Goal: Find specific page/section

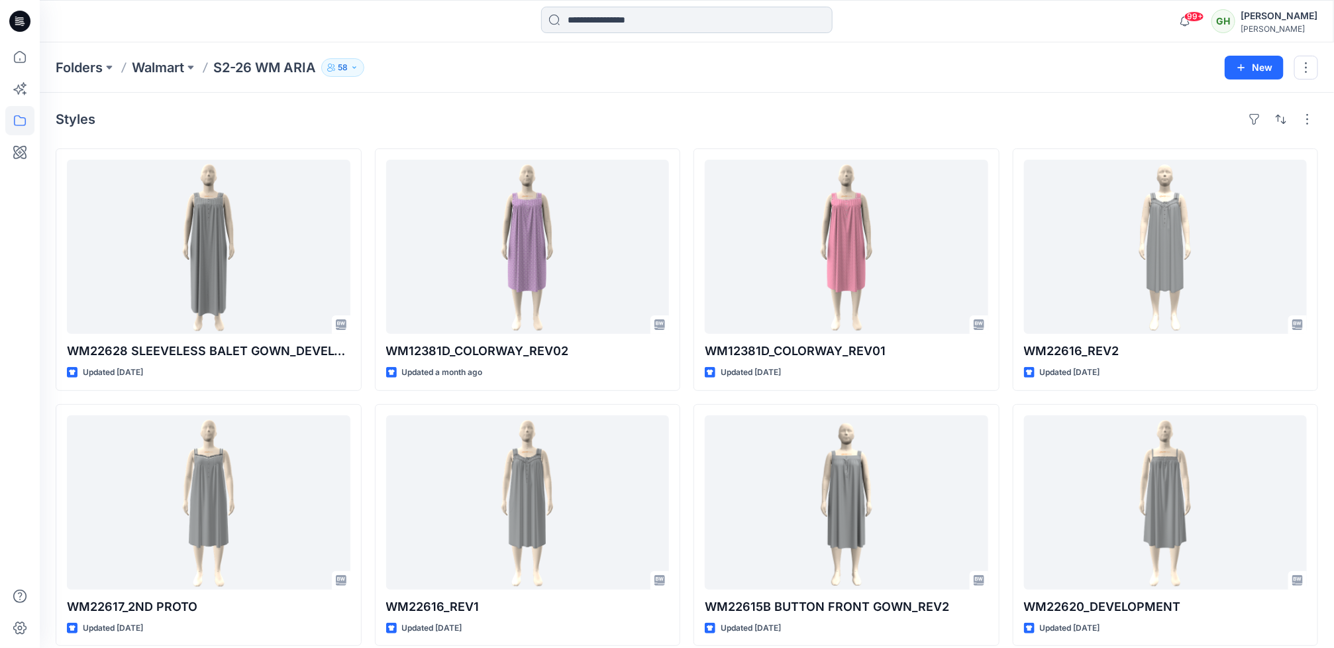
click at [607, 12] on input at bounding box center [686, 20] width 291 height 26
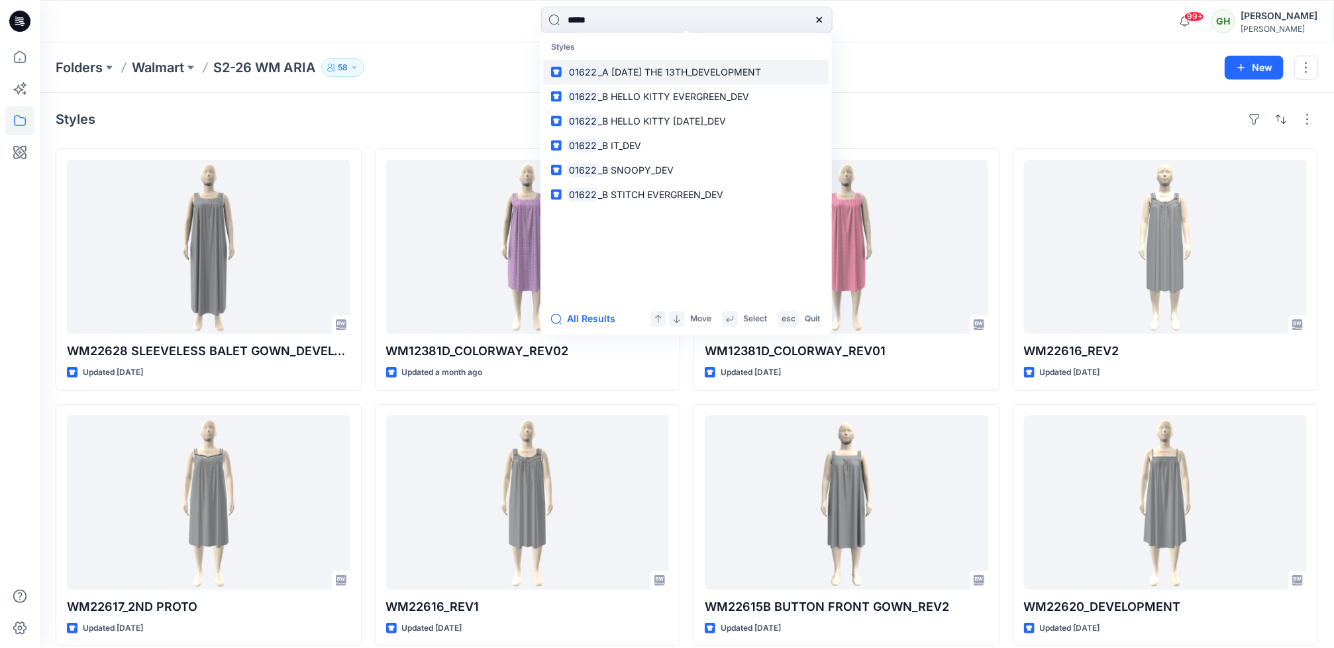
type input "*****"
click at [645, 74] on span "_A FRIDAY THE 13TH_DEVELOPMENT" at bounding box center [680, 71] width 163 height 11
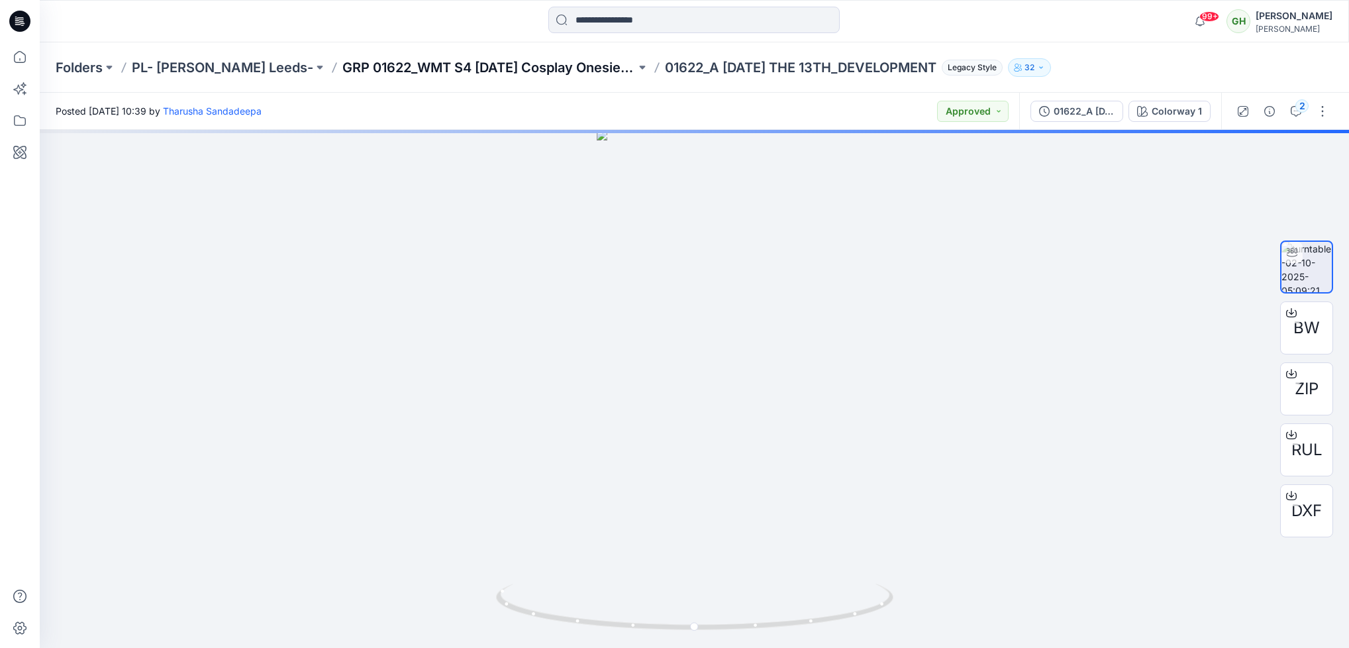
click at [501, 62] on p "GRP 01622_WMT S4 Halloween Cosplay Onesie and Lounger" at bounding box center [489, 67] width 293 height 19
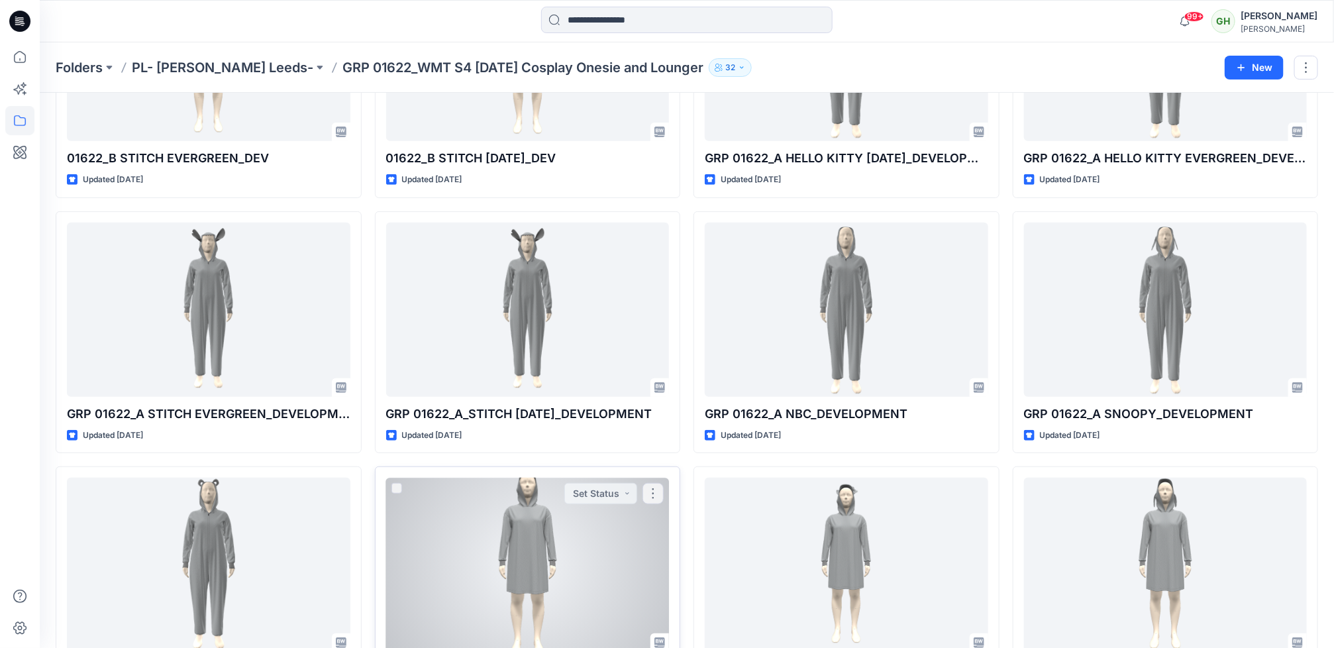
scroll to position [298, 0]
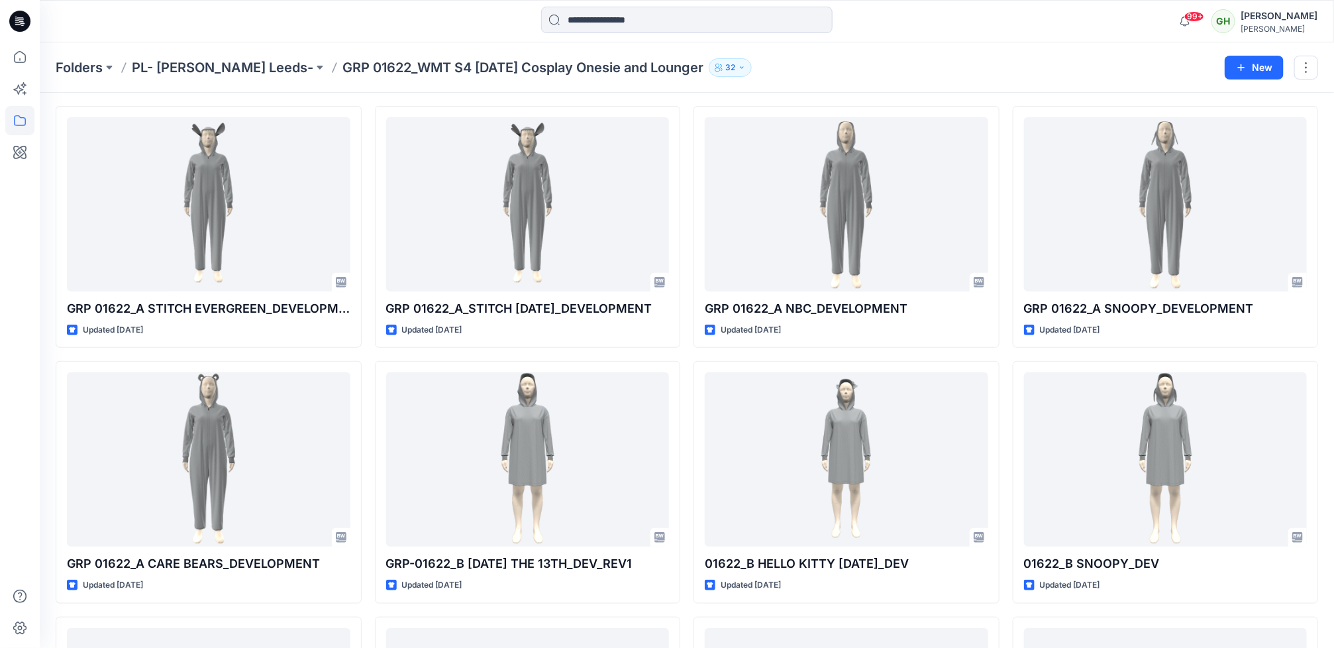
click at [26, 16] on icon at bounding box center [19, 21] width 21 height 21
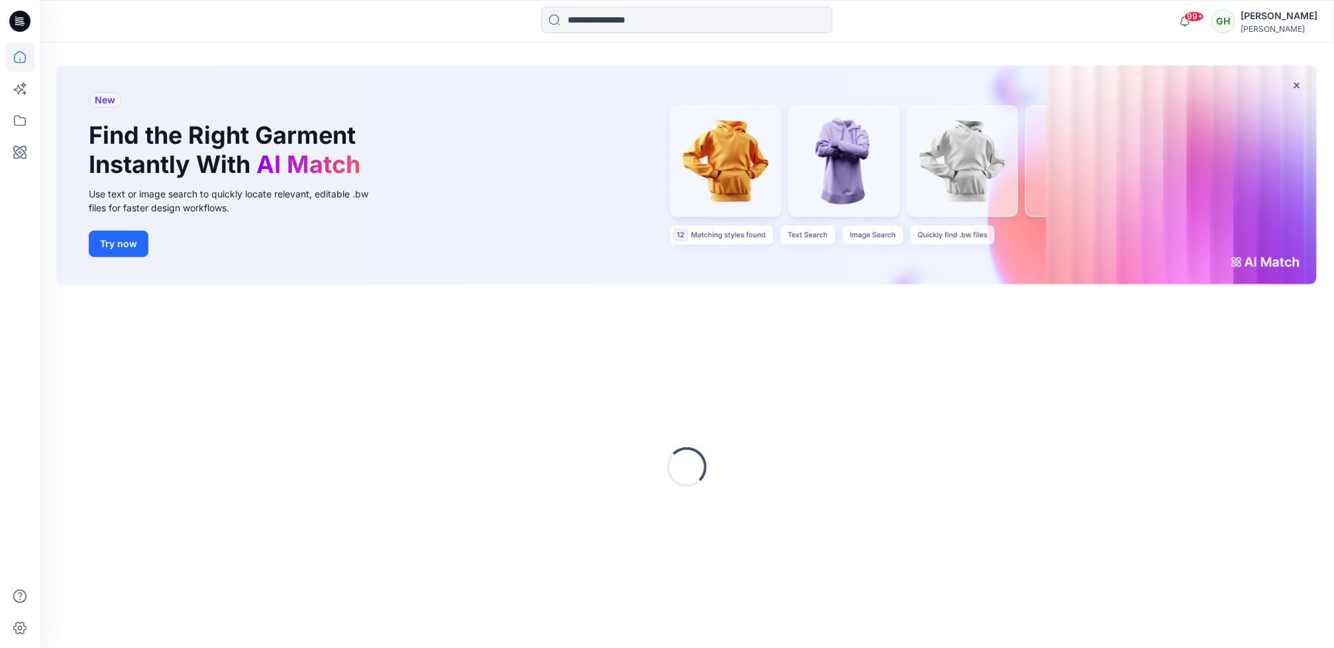
scroll to position [298, 0]
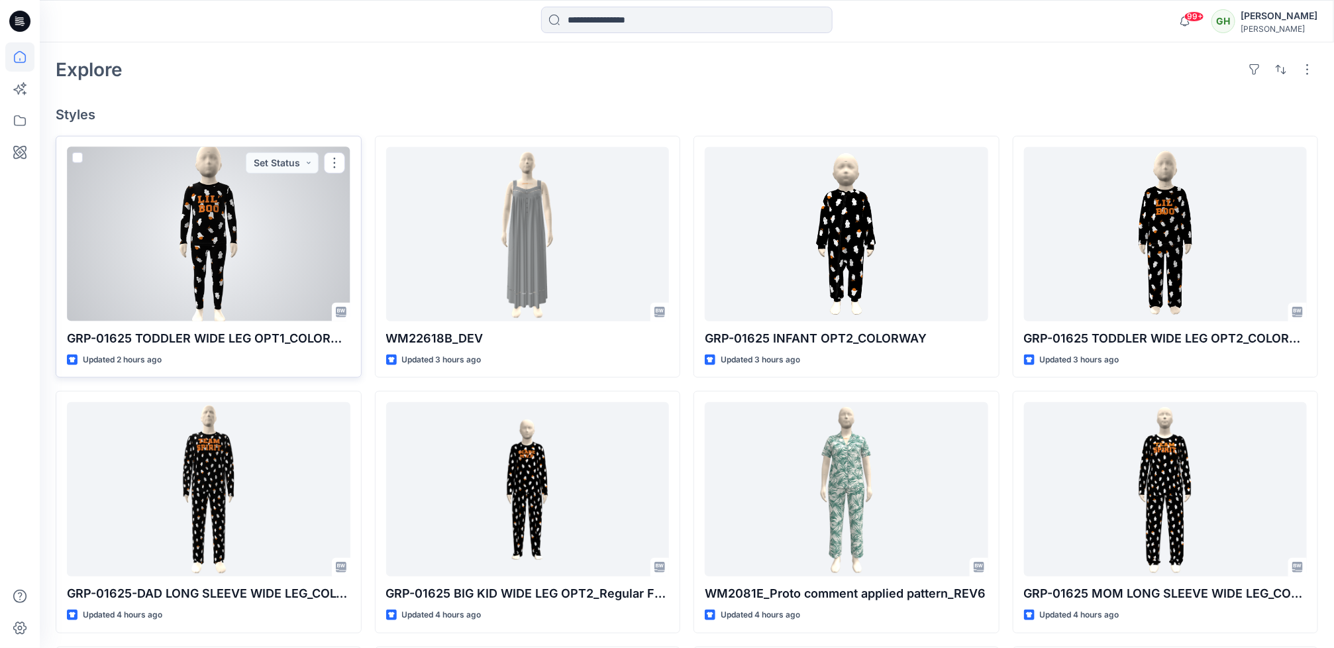
click at [213, 337] on p "GRP-01625 TODDLER WIDE LEG OPT1_COLORWAY" at bounding box center [209, 338] width 284 height 19
click at [217, 291] on div at bounding box center [209, 234] width 284 height 174
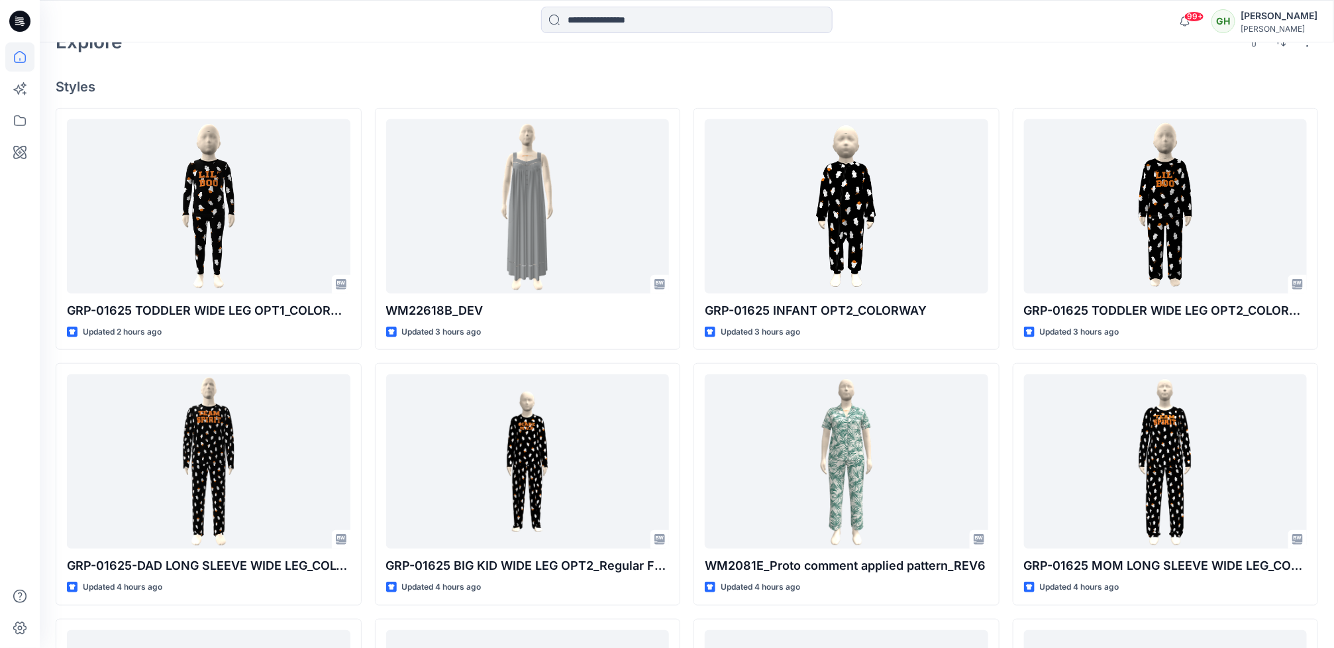
scroll to position [338, 0]
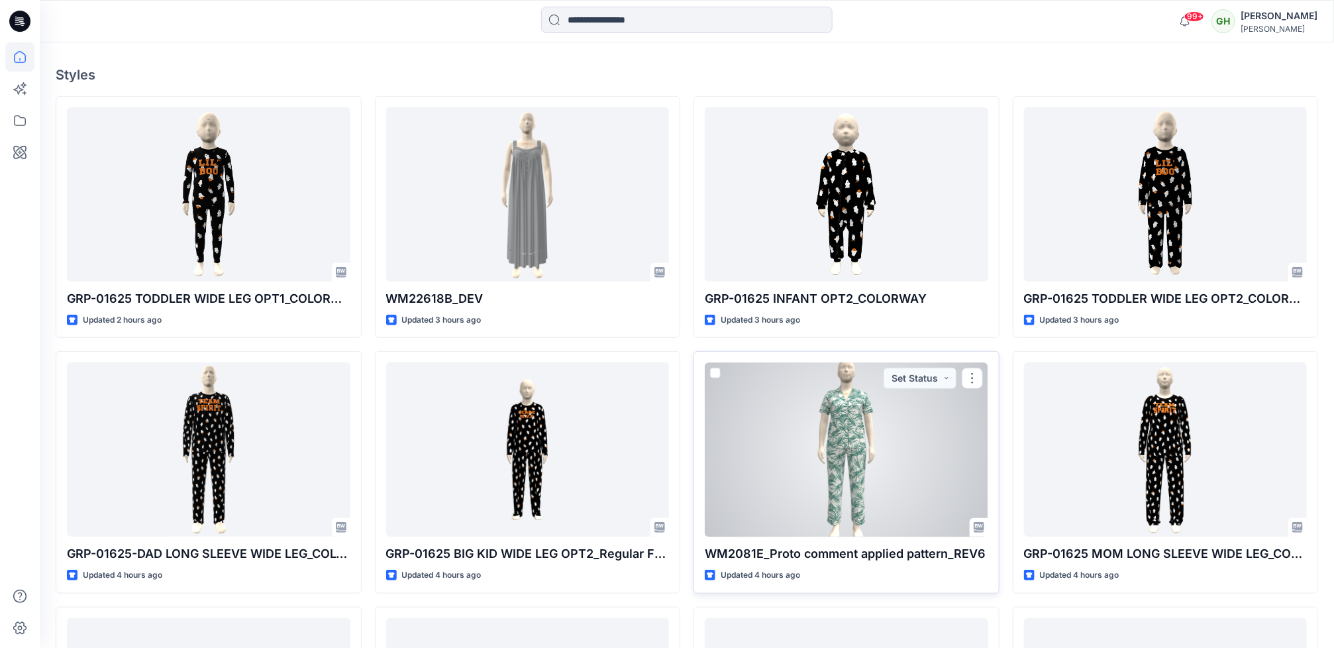
click at [795, 523] on div at bounding box center [847, 449] width 284 height 174
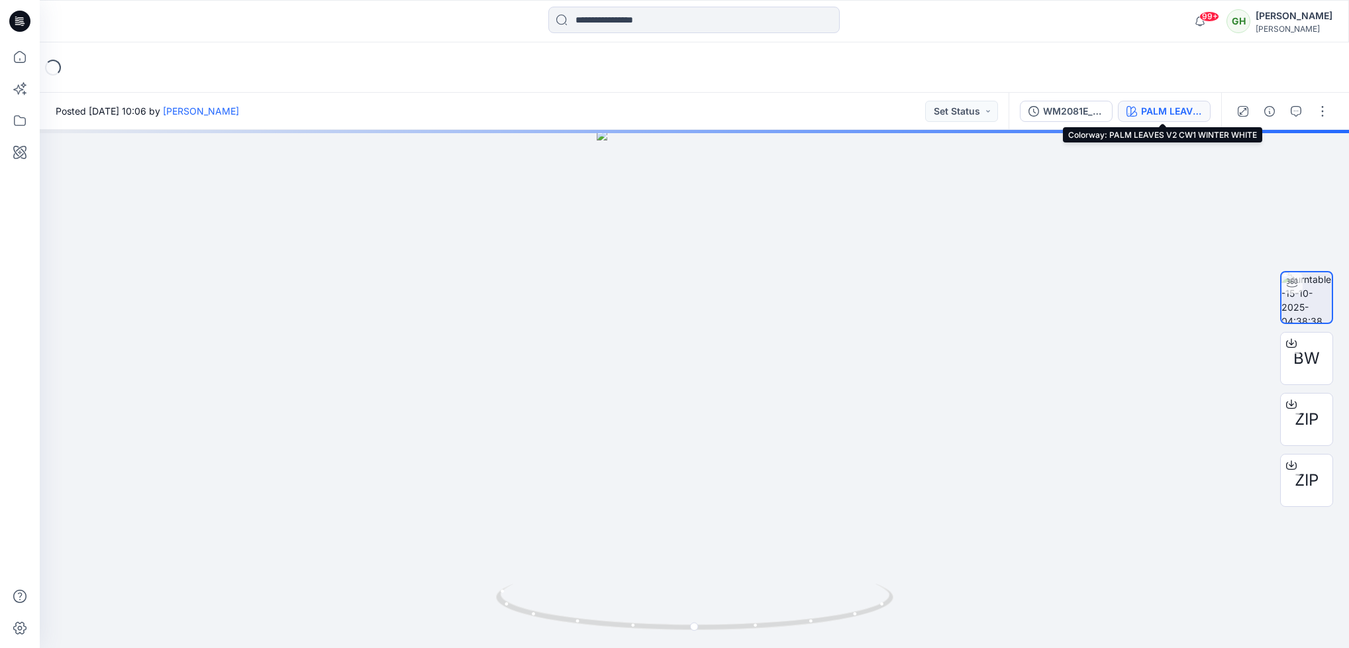
click at [1145, 106] on div "PALM LEAVES V2 CW1 WINTER WHITE" at bounding box center [1171, 111] width 61 height 15
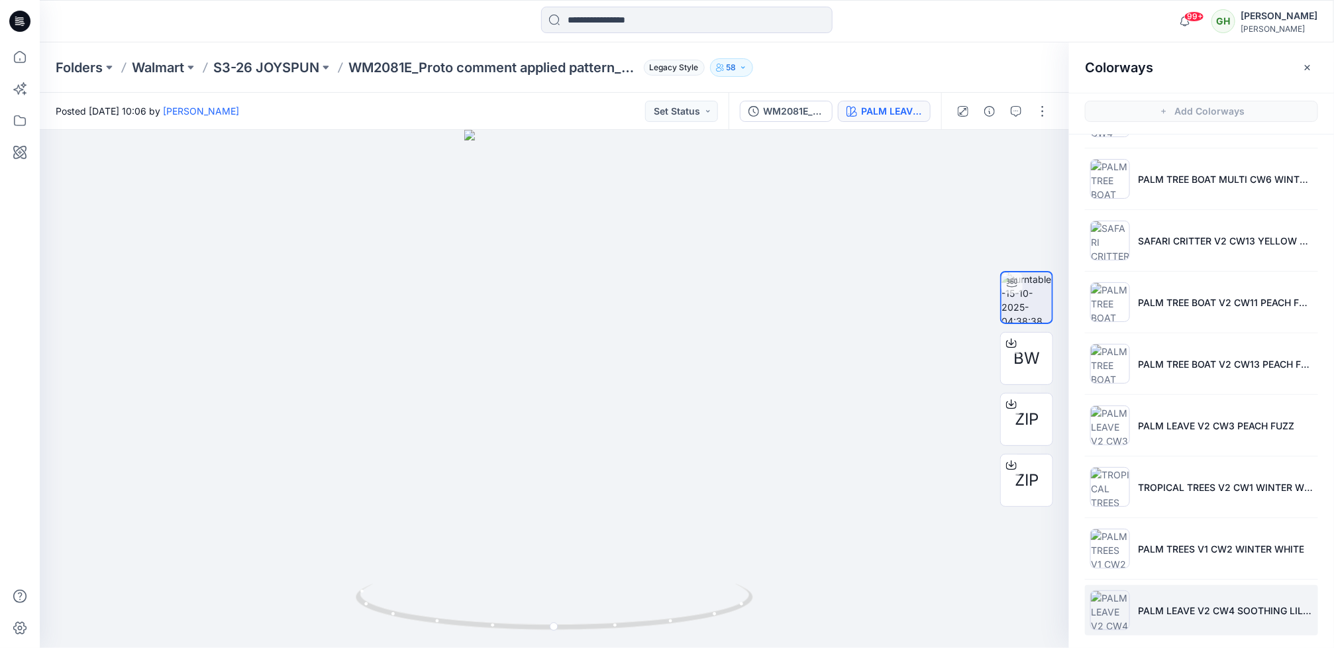
scroll to position [808, 0]
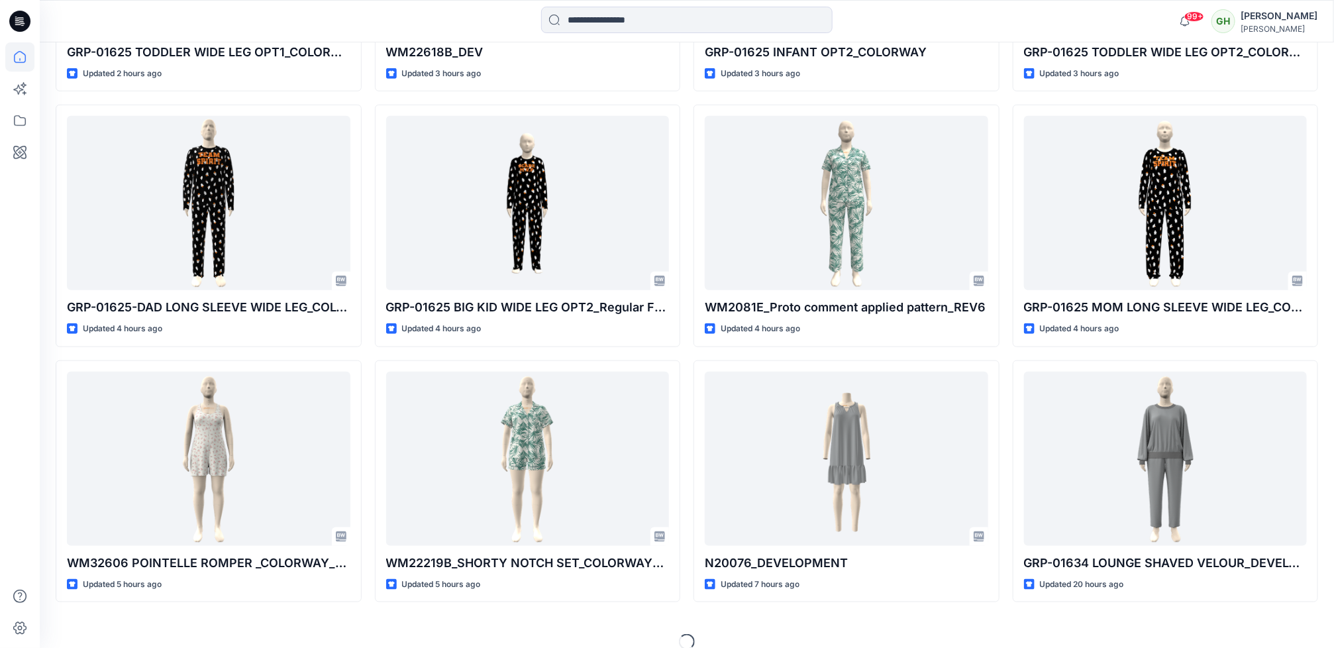
scroll to position [603, 0]
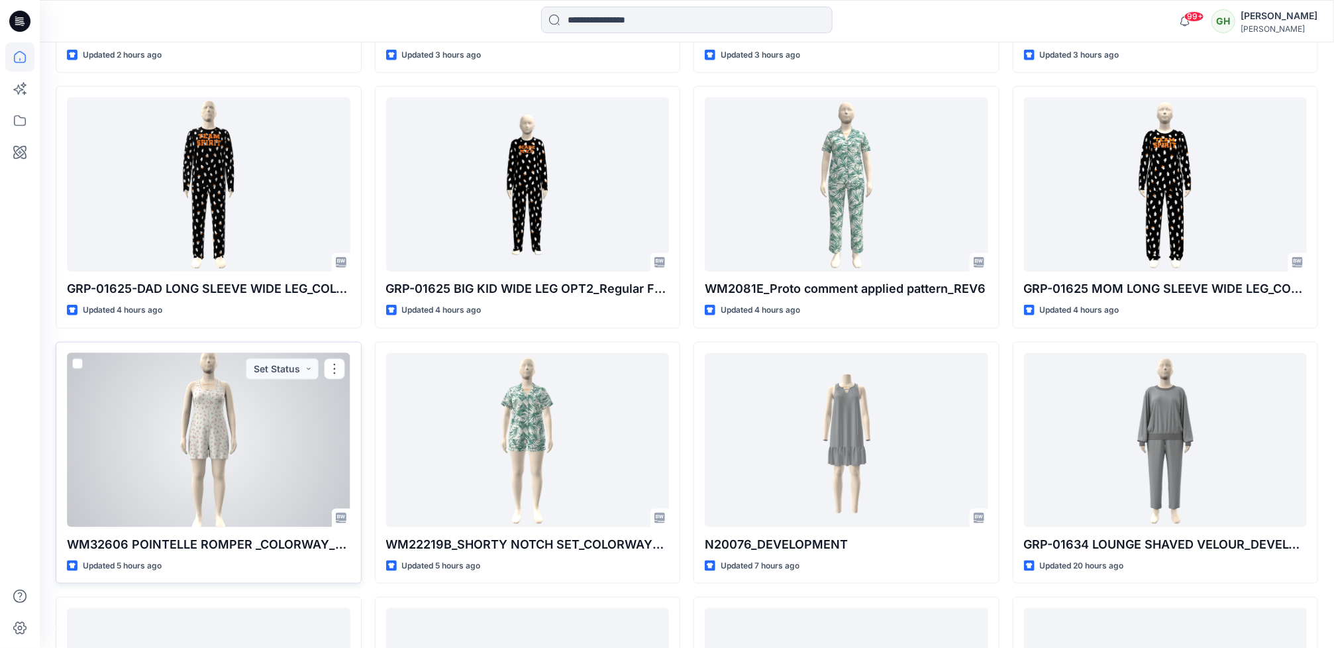
click at [203, 402] on div at bounding box center [209, 440] width 284 height 174
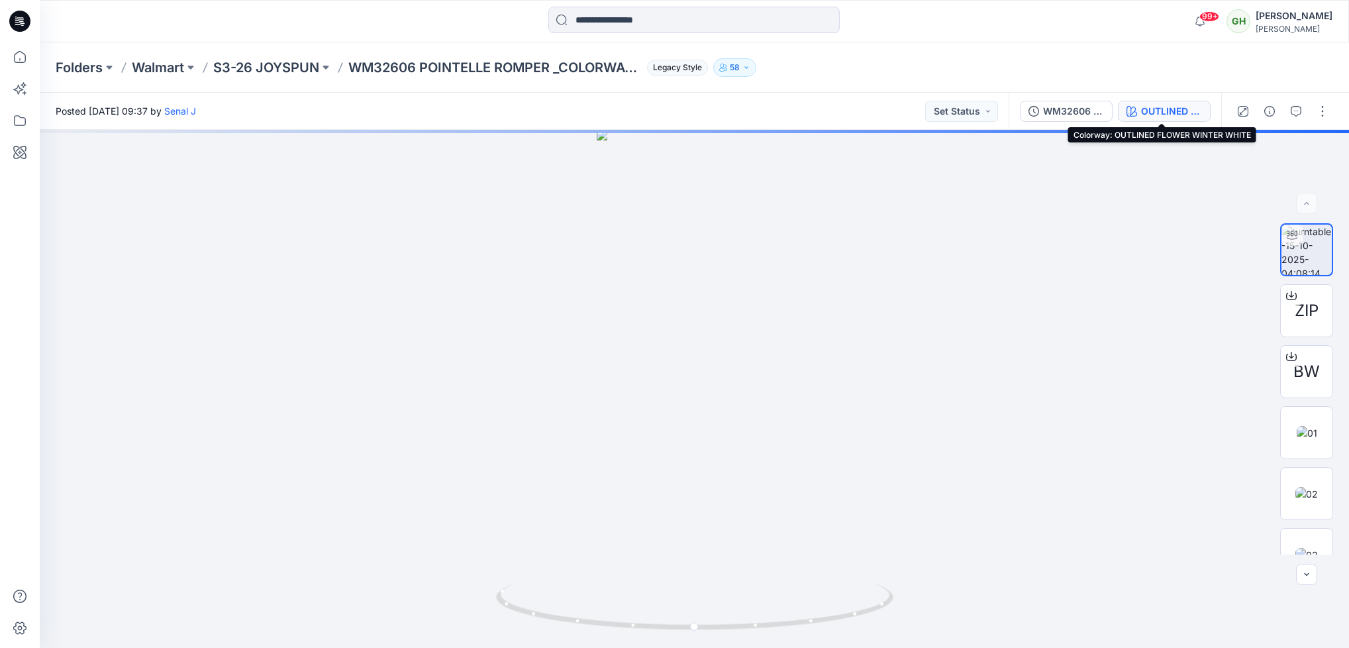
click at [1193, 115] on div "OUTLINED FLOWER WINTER WHITE" at bounding box center [1171, 111] width 61 height 15
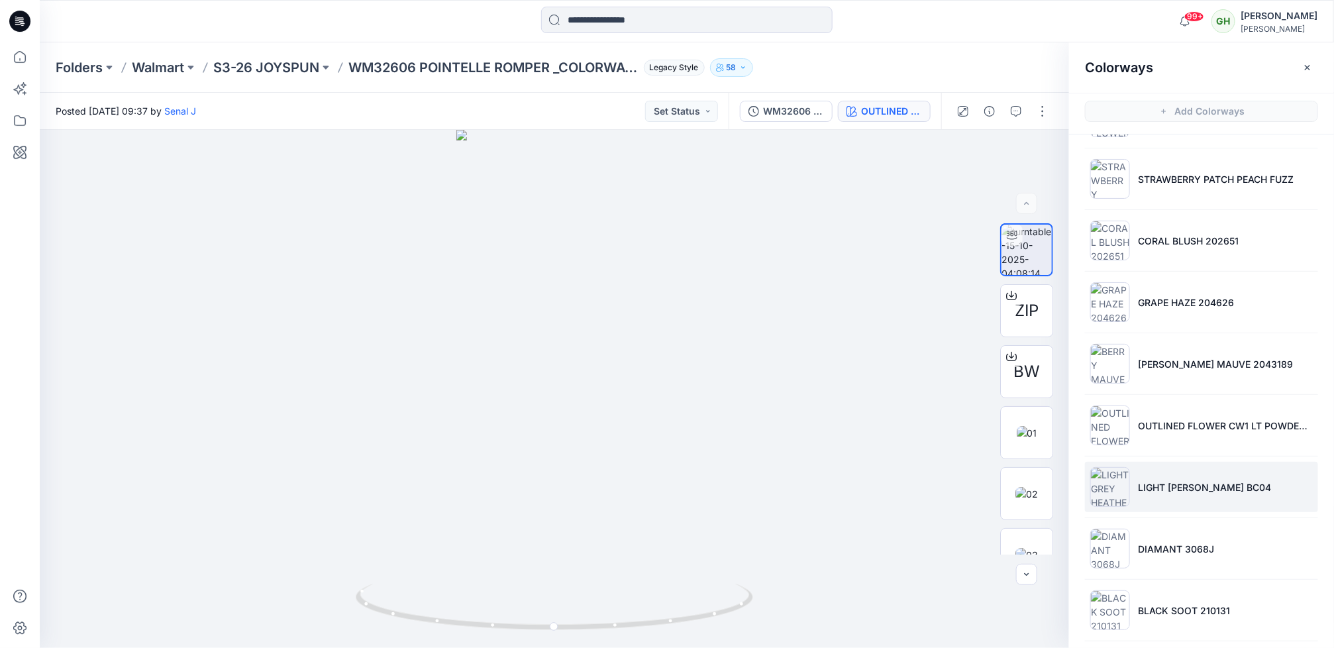
scroll to position [189, 0]
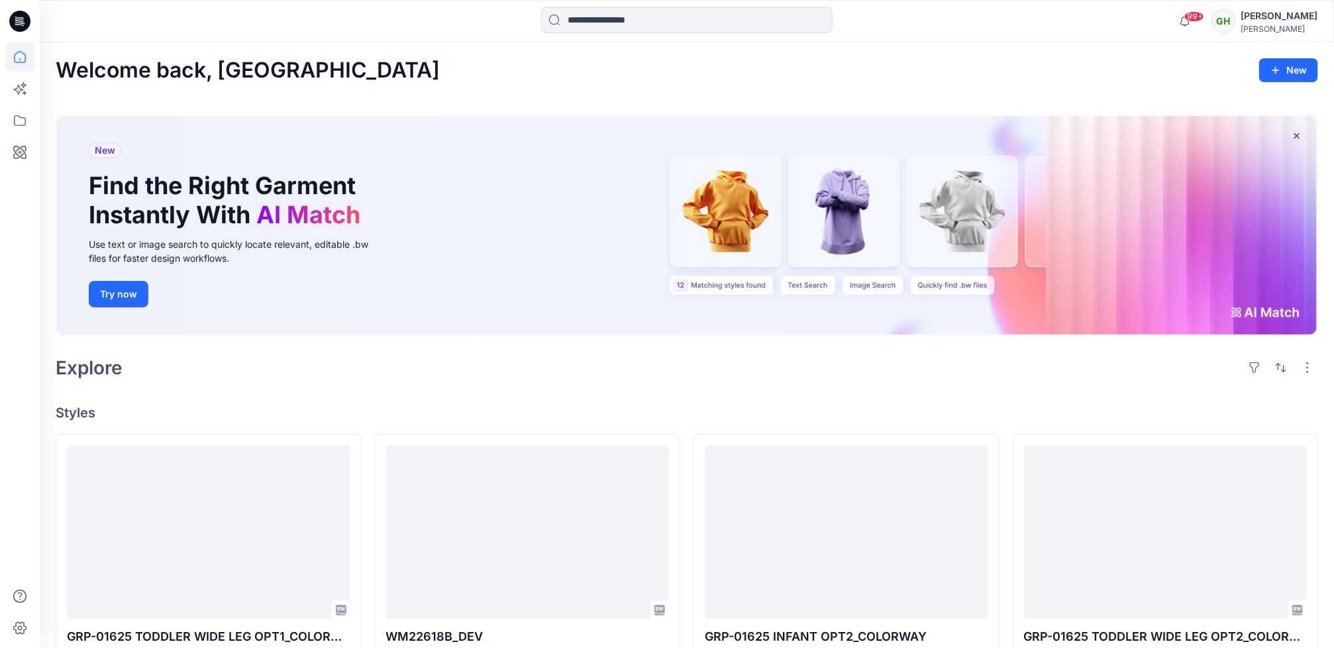
scroll to position [603, 0]
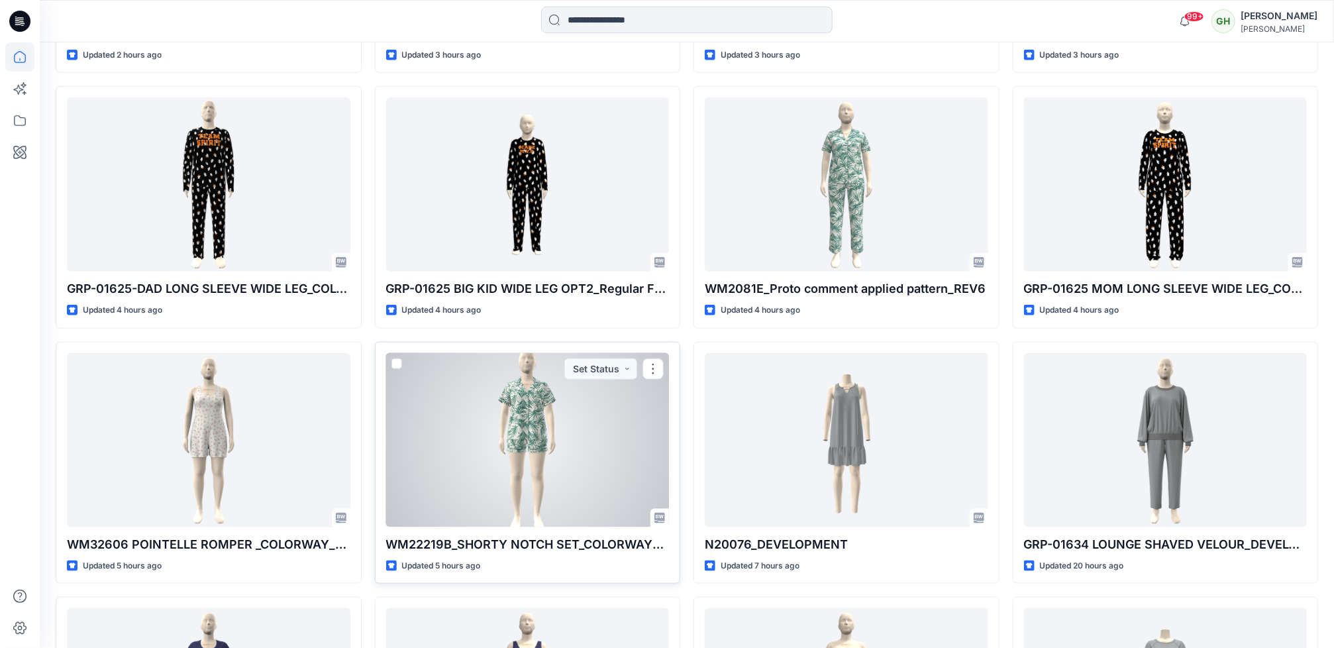
click at [436, 515] on div at bounding box center [528, 440] width 284 height 174
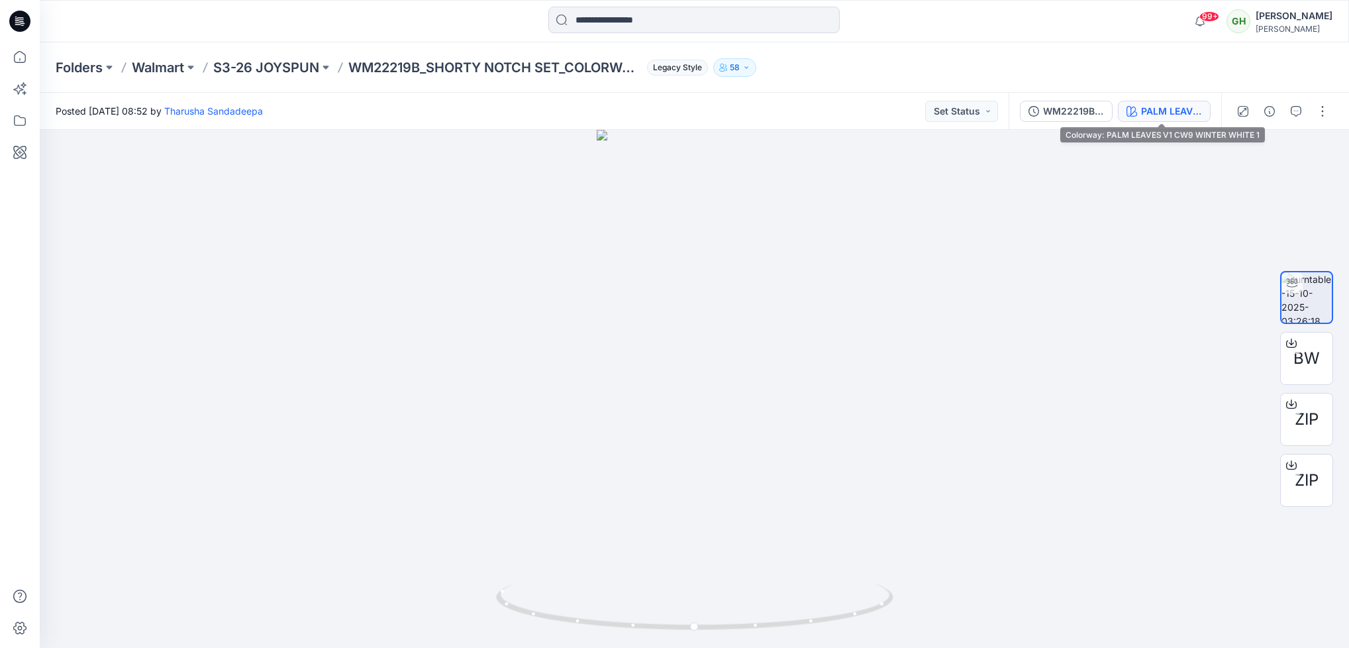
click at [1153, 120] on button "PALM LEAVES V1 CW9 WINTER WHITE 1" at bounding box center [1164, 111] width 93 height 21
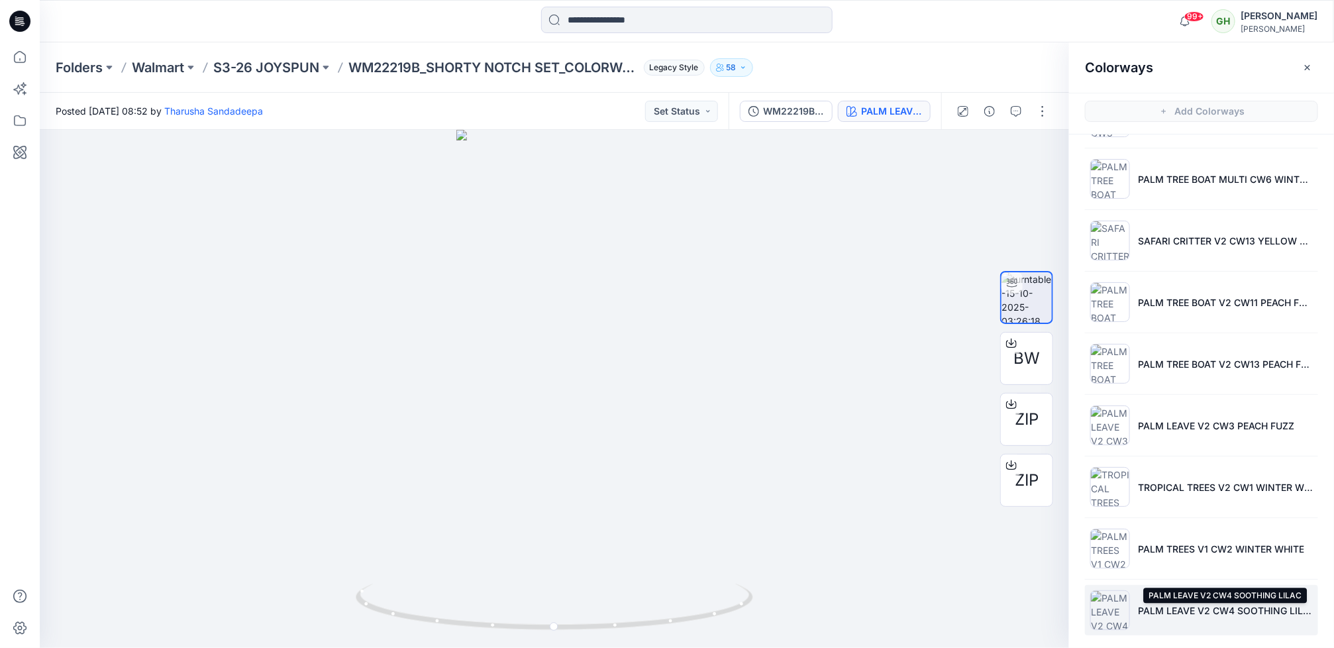
scroll to position [808, 0]
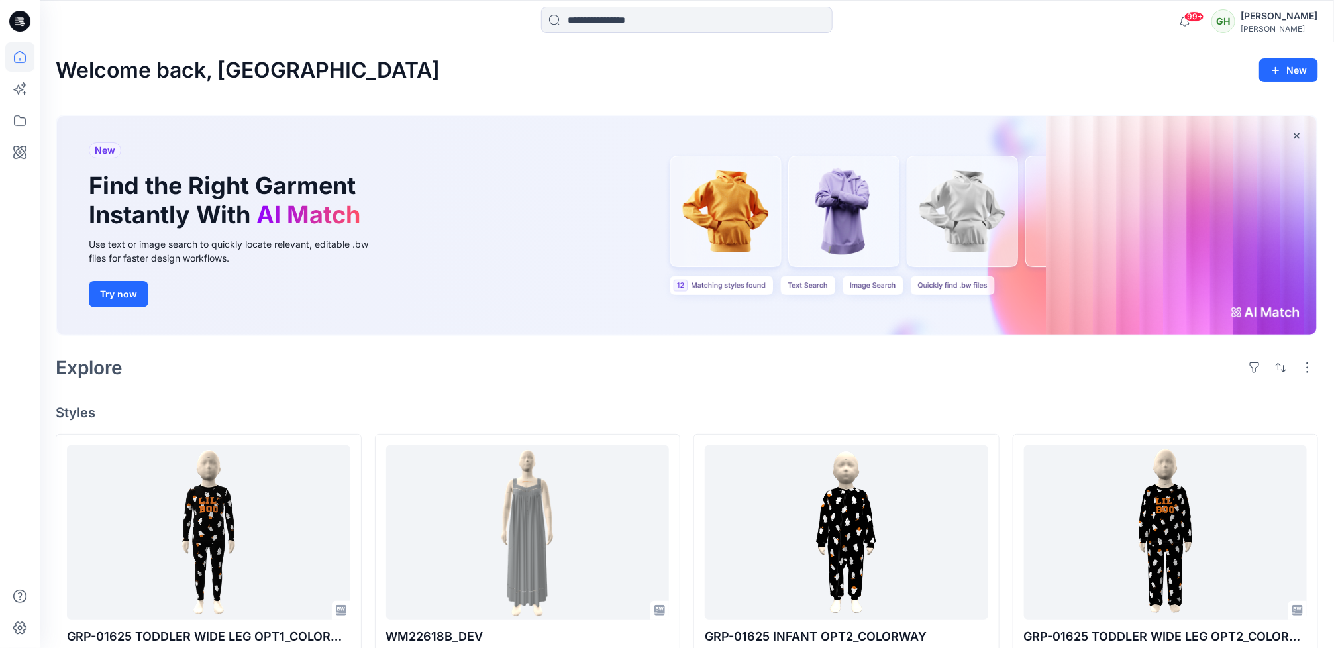
click at [696, 358] on div "Explore" at bounding box center [687, 368] width 1263 height 32
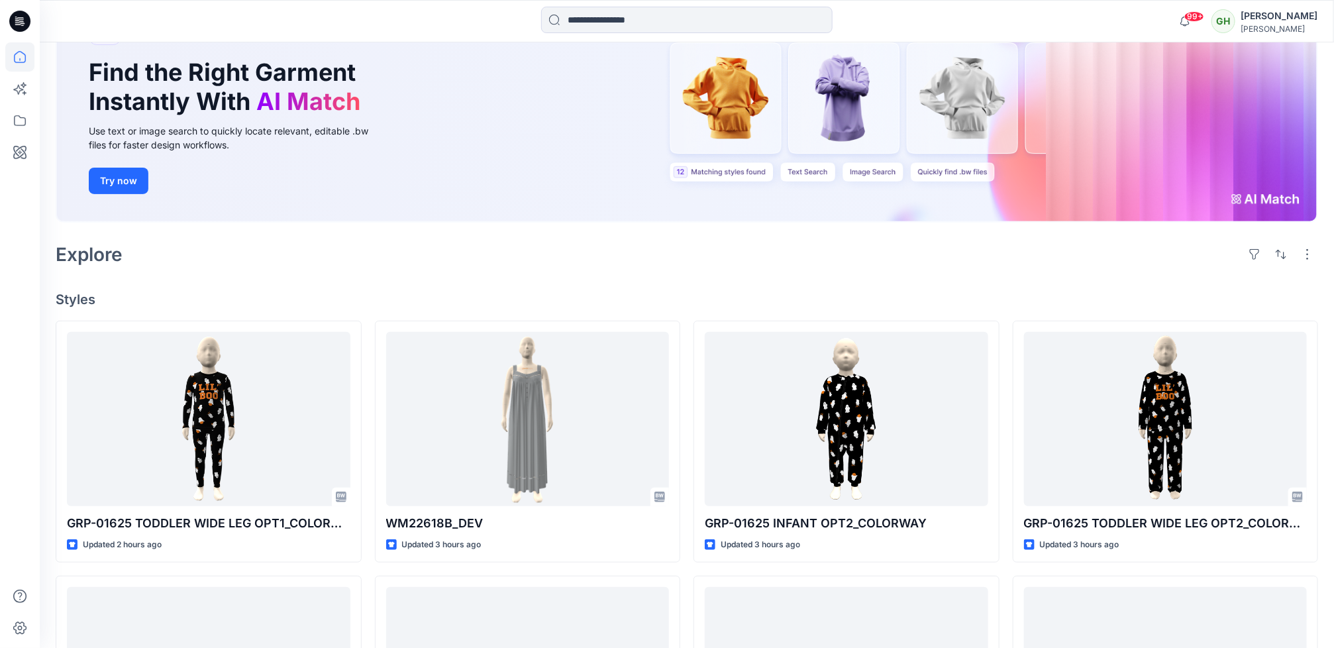
scroll to position [298, 0]
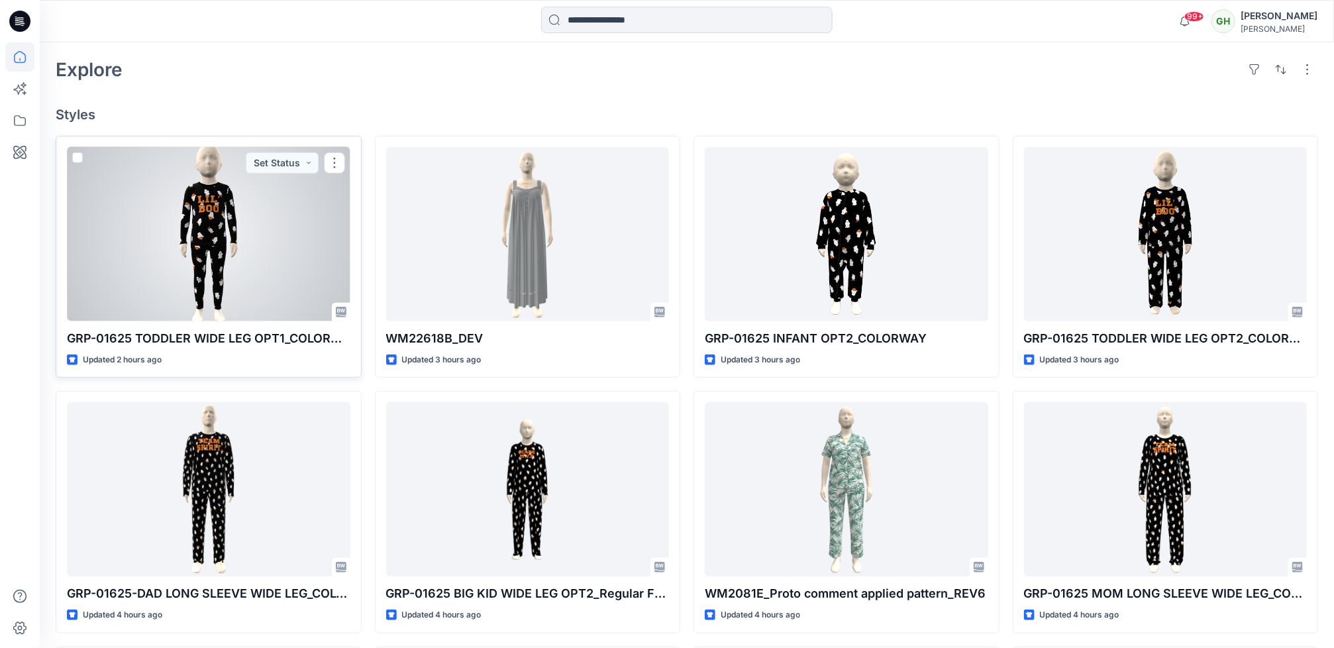
click at [197, 305] on div at bounding box center [209, 234] width 284 height 174
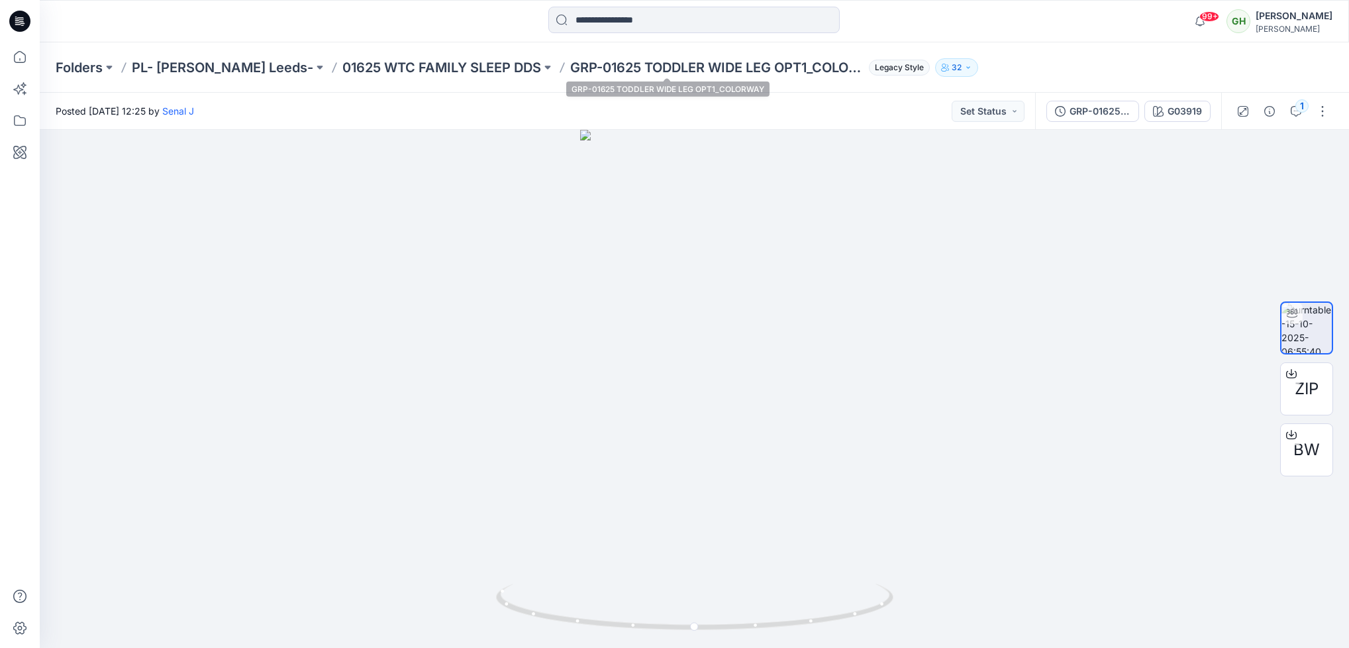
click at [604, 72] on p "GRP-01625 TODDLER WIDE LEG OPT1_COLORWAY" at bounding box center [716, 67] width 293 height 19
click at [457, 62] on p "01625 WTC FAMILY SLEEP DDS" at bounding box center [442, 67] width 199 height 19
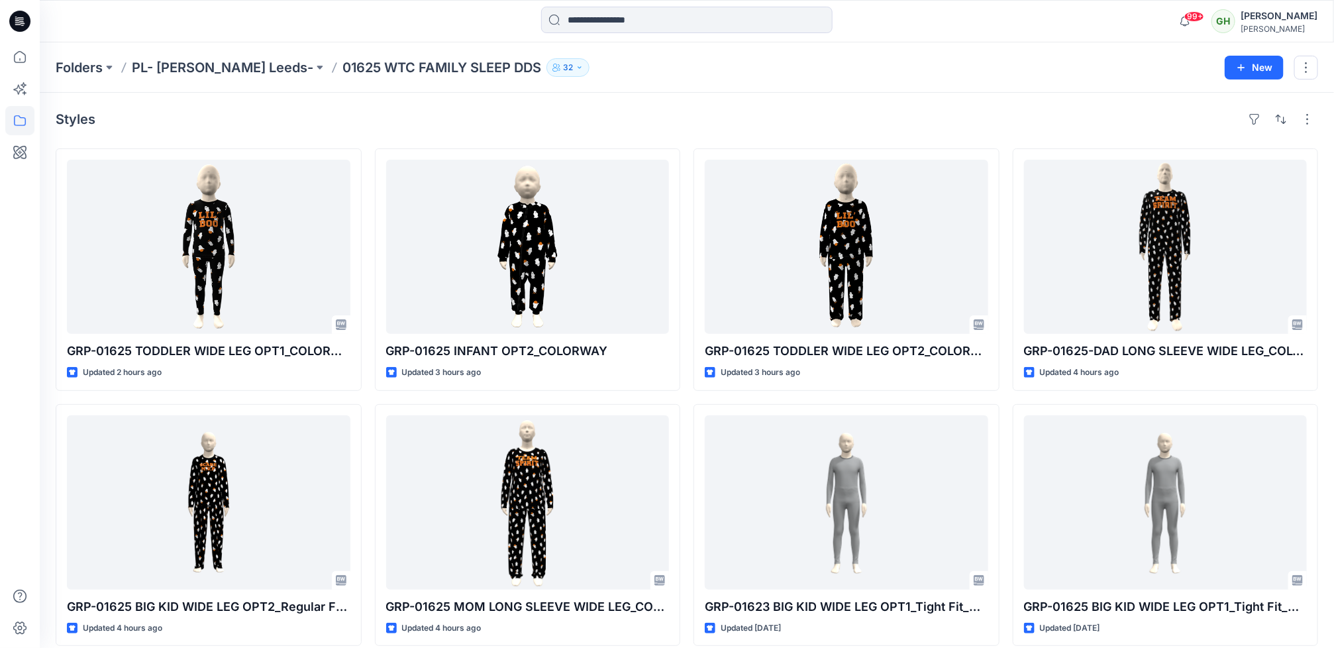
click at [26, 18] on icon at bounding box center [19, 21] width 21 height 21
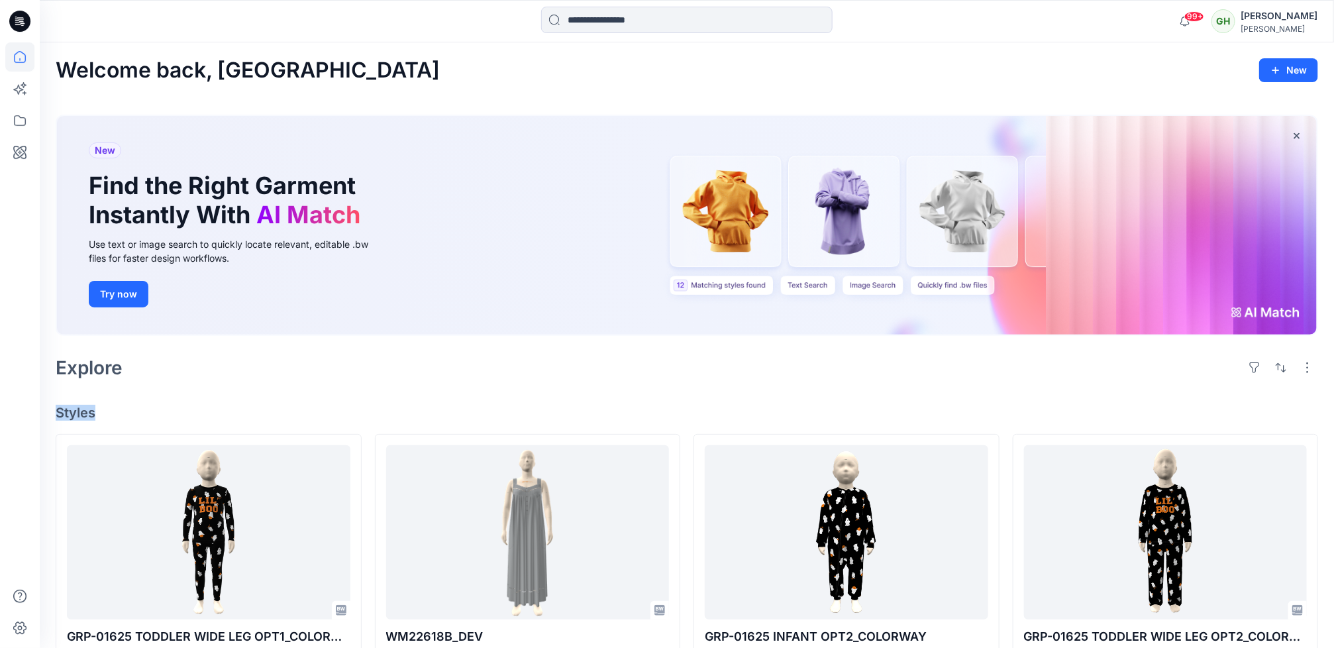
drag, startPoint x: 596, startPoint y: 394, endPoint x: 598, endPoint y: 400, distance: 6.9
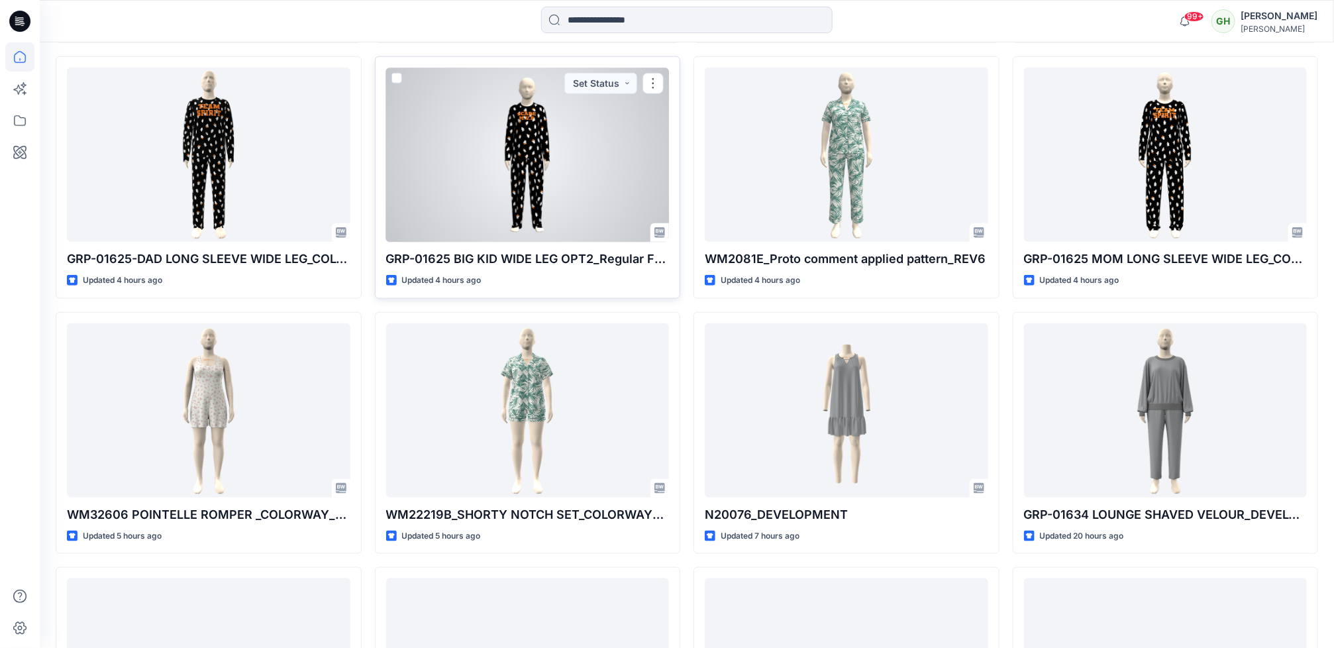
scroll to position [696, 0]
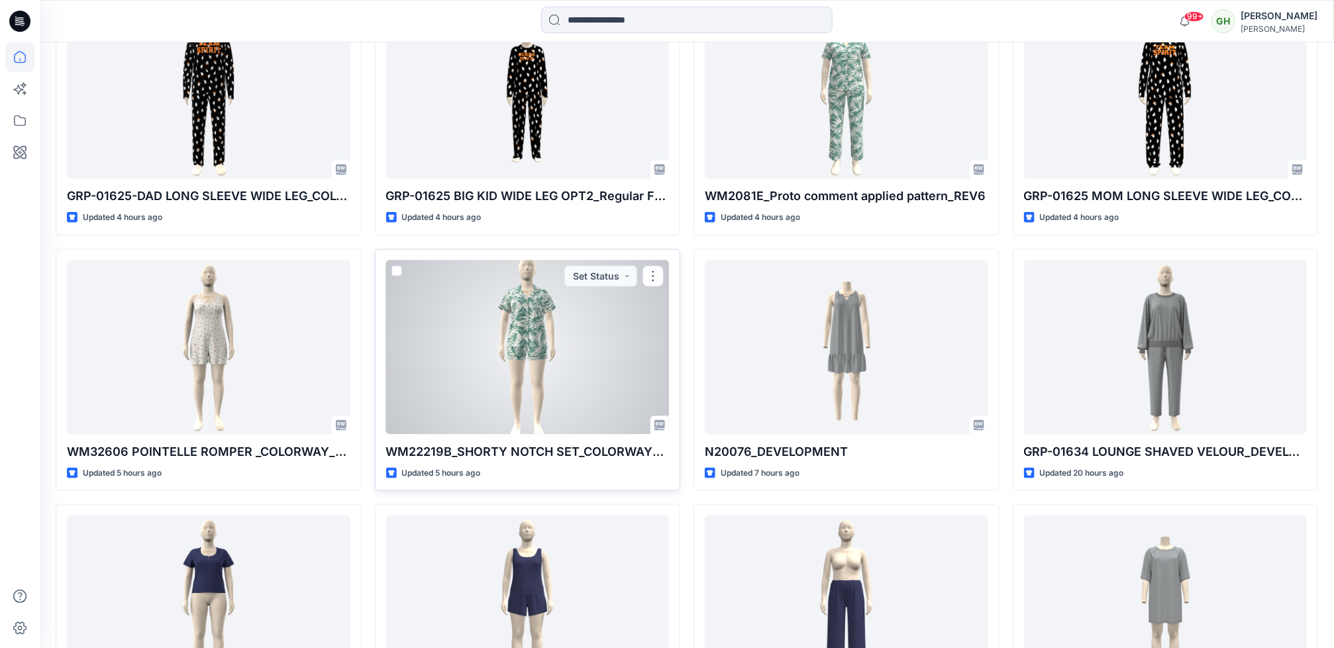
click at [601, 378] on div at bounding box center [528, 347] width 284 height 174
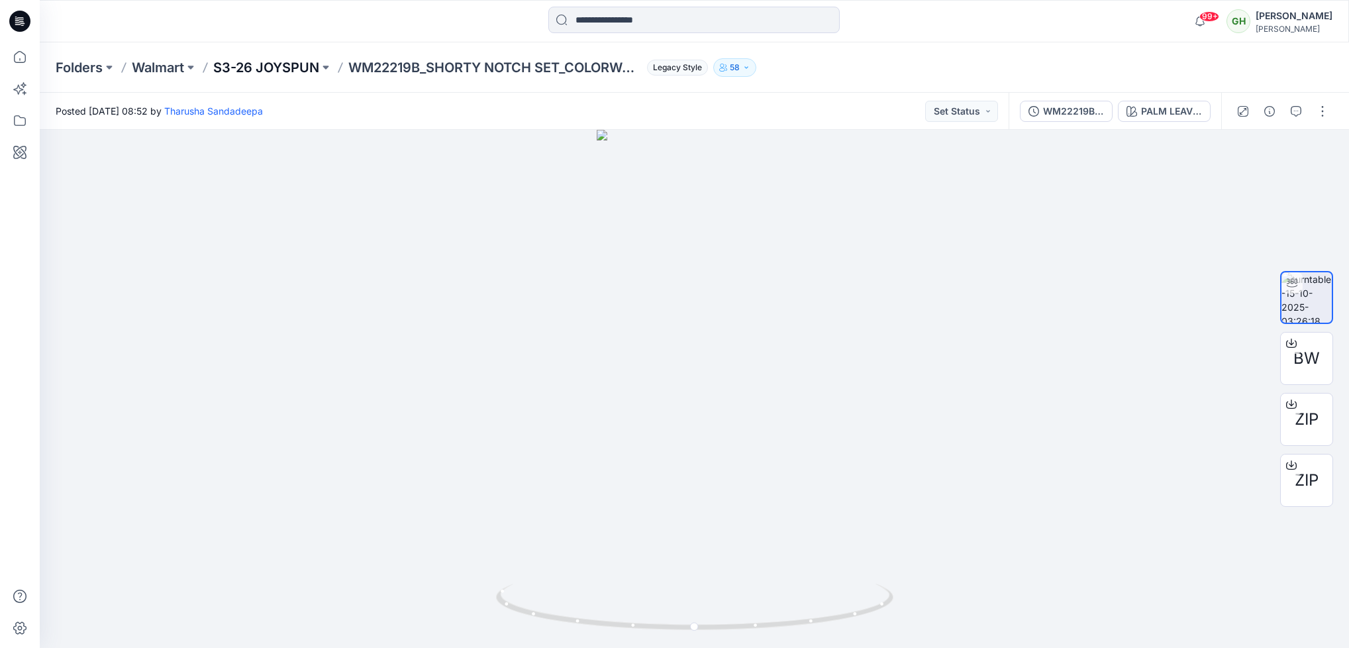
click at [285, 58] on p "S3-26 JOYSPUN" at bounding box center [266, 67] width 106 height 19
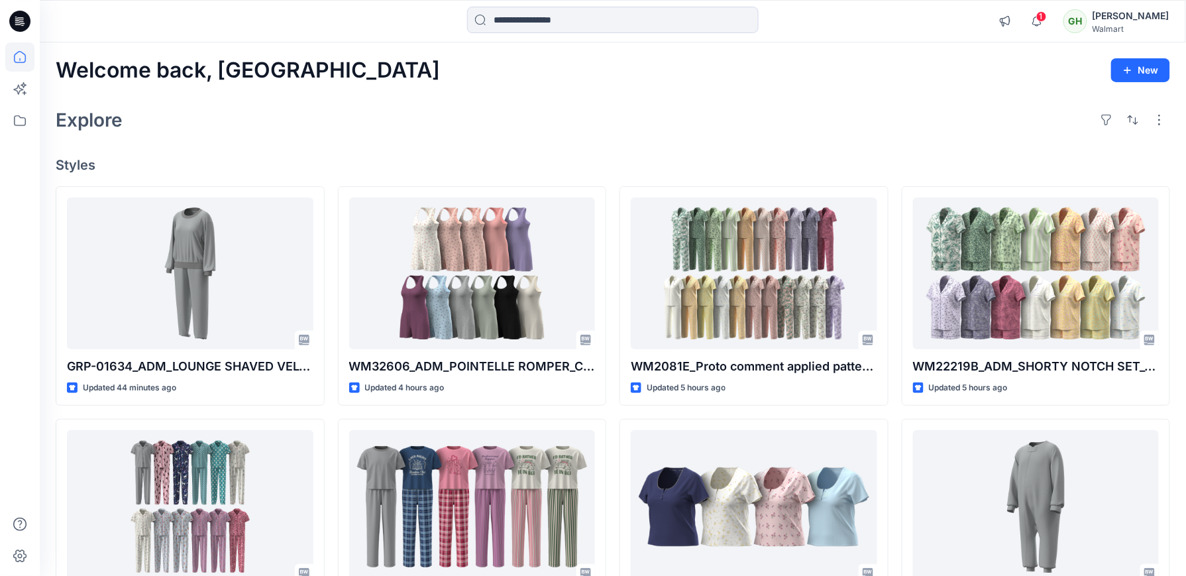
click at [576, 168] on h4 "Styles" at bounding box center [613, 165] width 1114 height 16
click at [579, 122] on div "Explore" at bounding box center [613, 120] width 1114 height 32
